Goal: Transaction & Acquisition: Subscribe to service/newsletter

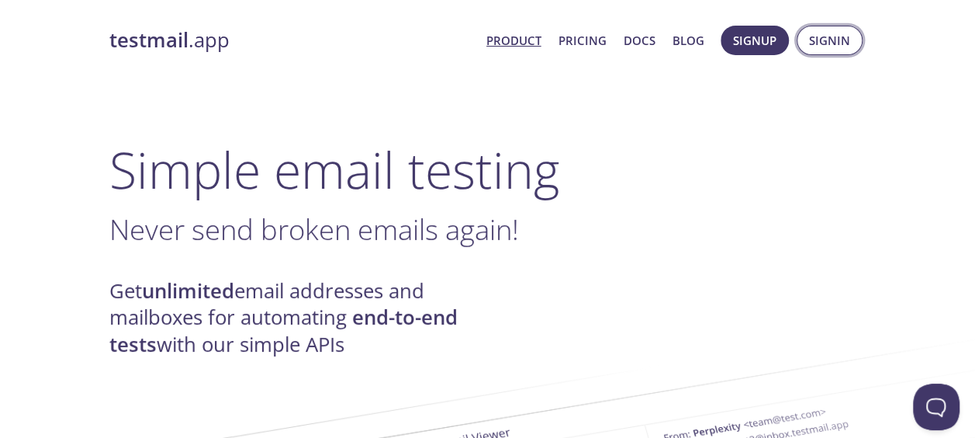
click at [845, 40] on span "Signin" at bounding box center [829, 40] width 41 height 20
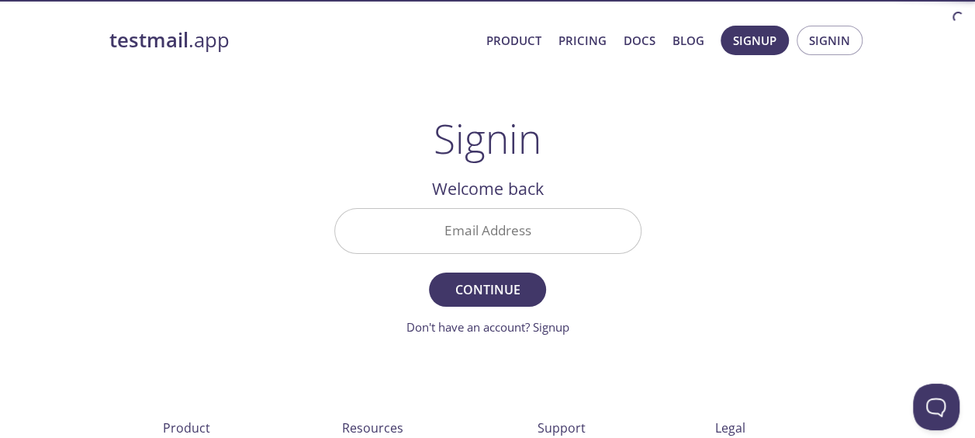
click at [478, 237] on input "Email Address" at bounding box center [488, 231] width 306 height 44
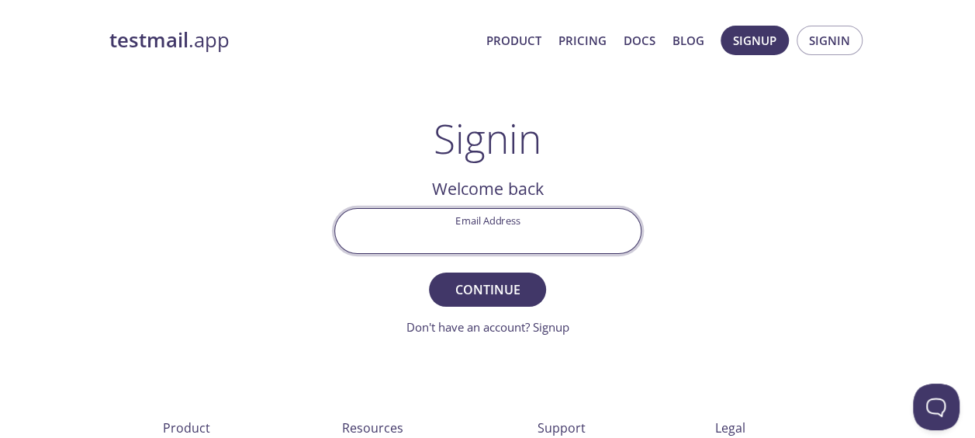
type input "[PERSON_NAME][EMAIL_ADDRESS][DOMAIN_NAME]"
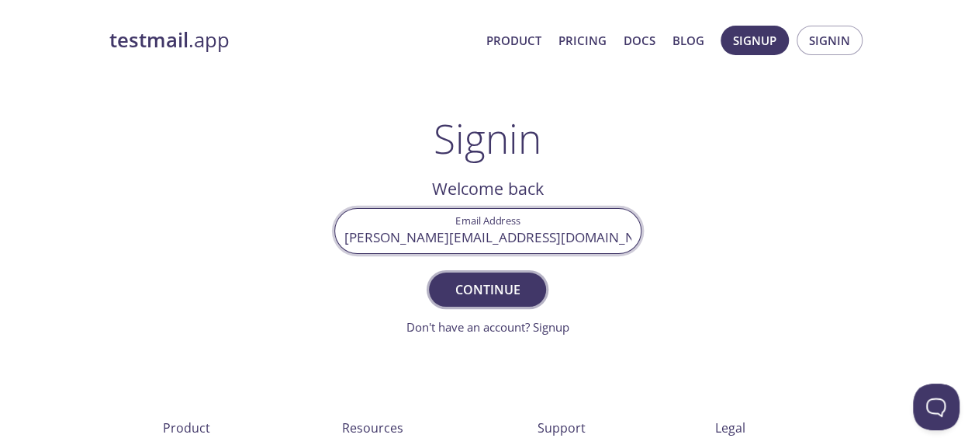
click at [489, 291] on span "Continue" at bounding box center [487, 290] width 82 height 22
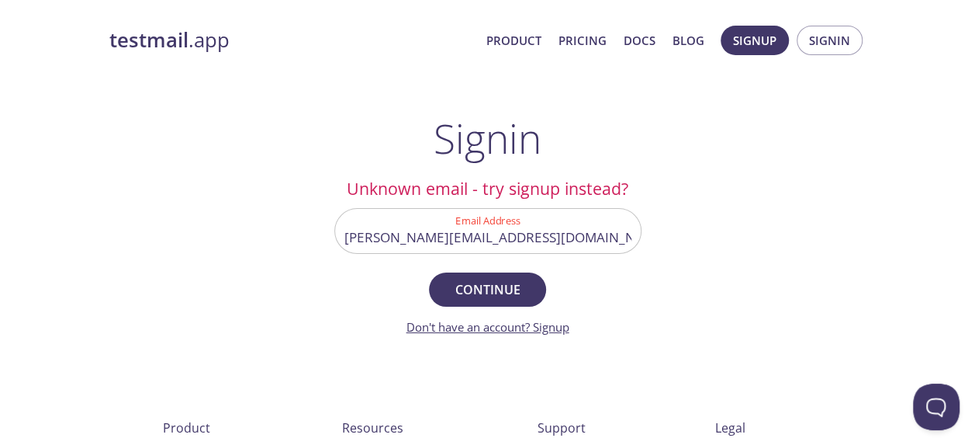
click at [507, 327] on link "Don't have an account? Signup" at bounding box center [488, 327] width 163 height 16
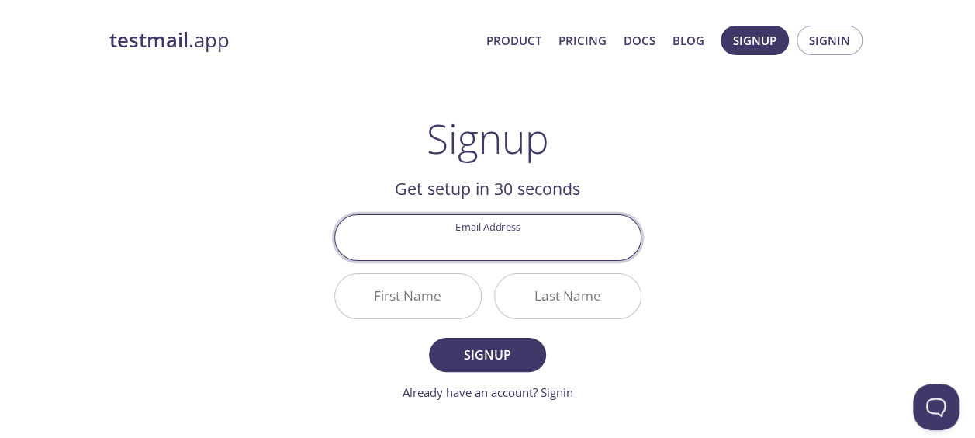
click at [453, 244] on input "Email Address" at bounding box center [488, 237] width 306 height 44
click at [429, 337] on button "Signup" at bounding box center [487, 354] width 116 height 34
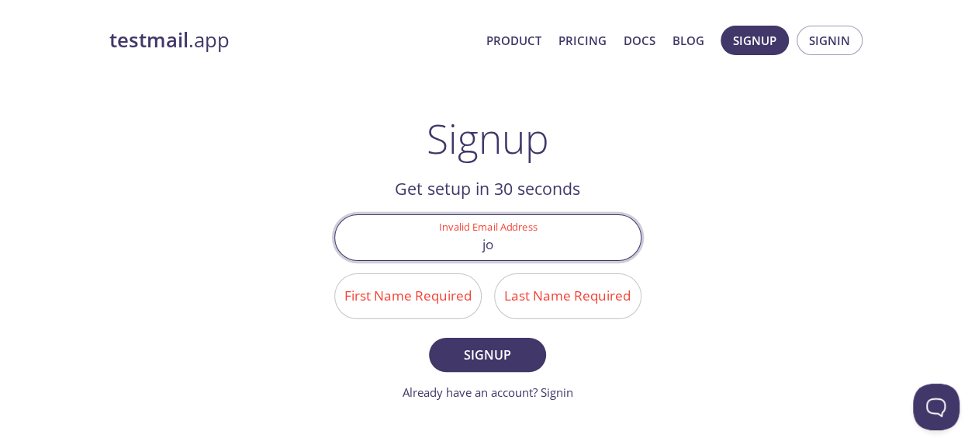
click at [514, 241] on input "jo" at bounding box center [488, 237] width 306 height 44
type input "j"
click at [514, 241] on input "Invalid Email Address" at bounding box center [488, 237] width 306 height 44
type input "jonathan.ozughalu@justice.gov.uk"
click at [431, 296] on input "First Name Required" at bounding box center [408, 296] width 146 height 44
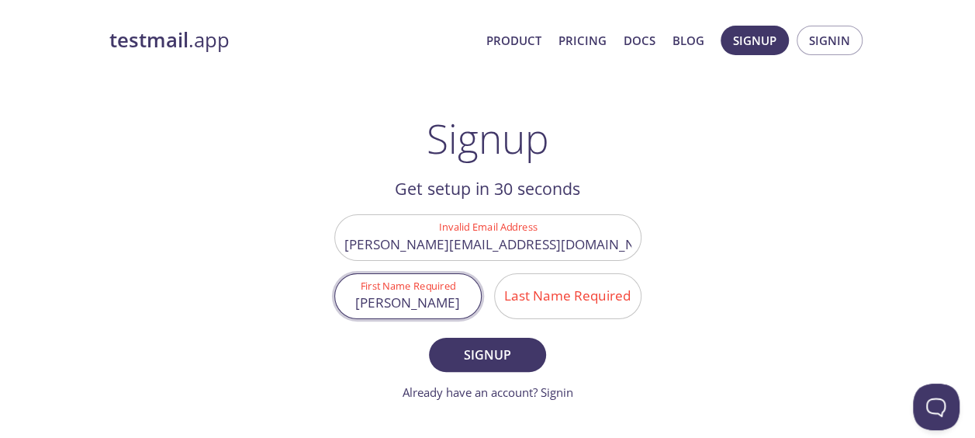
type input "Jonathan"
click at [519, 296] on input "Last Name Required" at bounding box center [568, 296] width 146 height 44
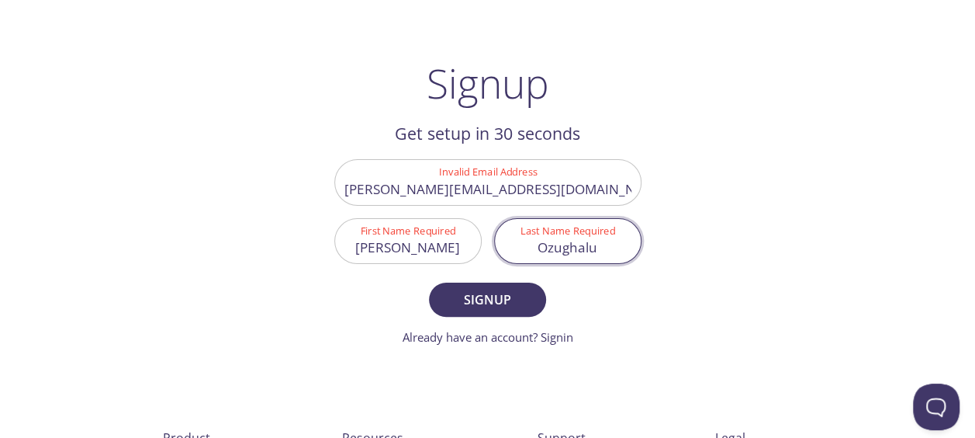
scroll to position [56, 0]
type input "Ozughalu"
click at [497, 299] on span "Signup" at bounding box center [487, 299] width 82 height 22
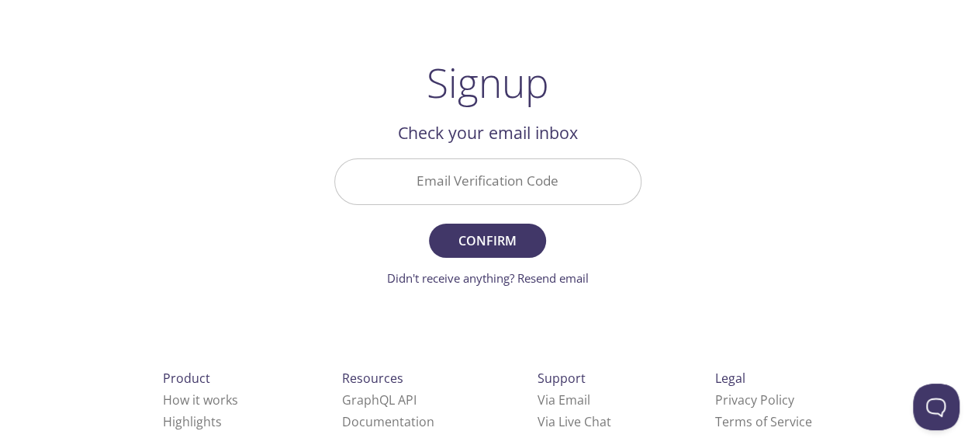
click at [470, 177] on input "Email Verification Code" at bounding box center [488, 181] width 306 height 44
click at [565, 277] on link "Didn't receive anything? Resend email" at bounding box center [488, 278] width 202 height 16
click at [483, 186] on input "Email Verification Code" at bounding box center [488, 181] width 306 height 44
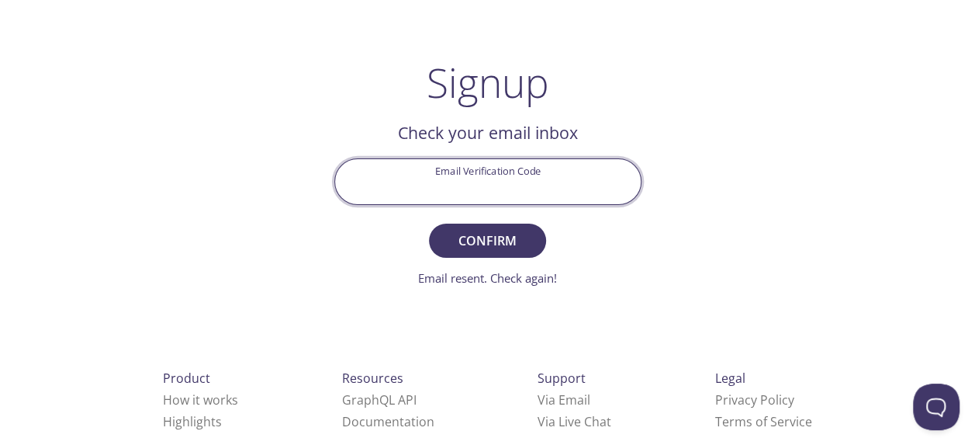
click at [531, 186] on input "Email Verification Code" at bounding box center [488, 181] width 306 height 44
paste input "BRDE9DK"
type input "BRDE9DK"
click at [429, 223] on button "Confirm" at bounding box center [487, 240] width 116 height 34
